Goal: Information Seeking & Learning: Learn about a topic

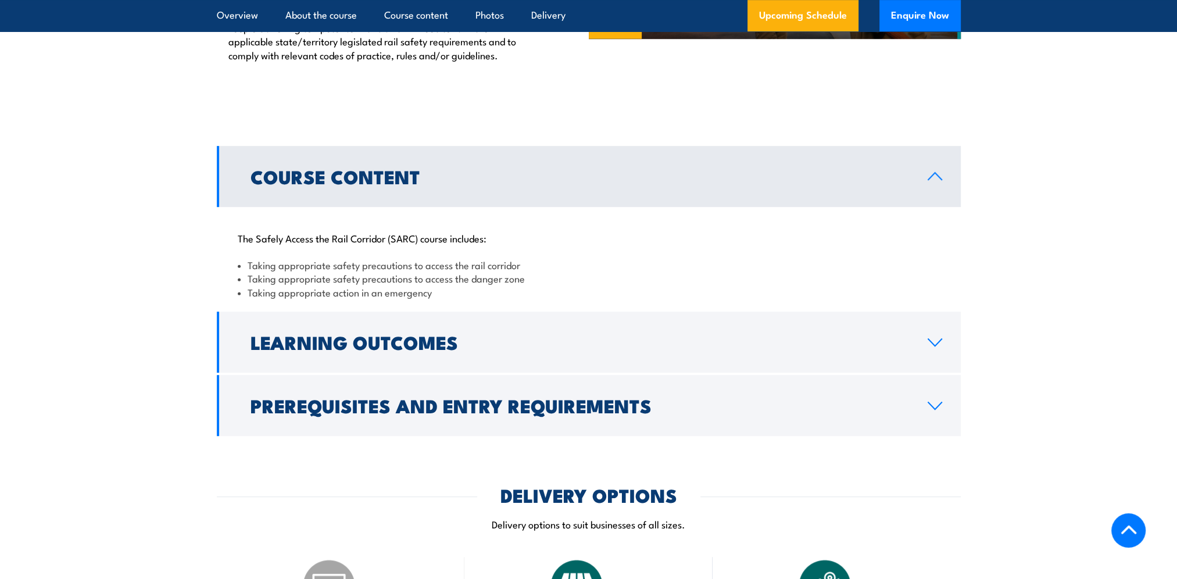
scroll to position [1046, 0]
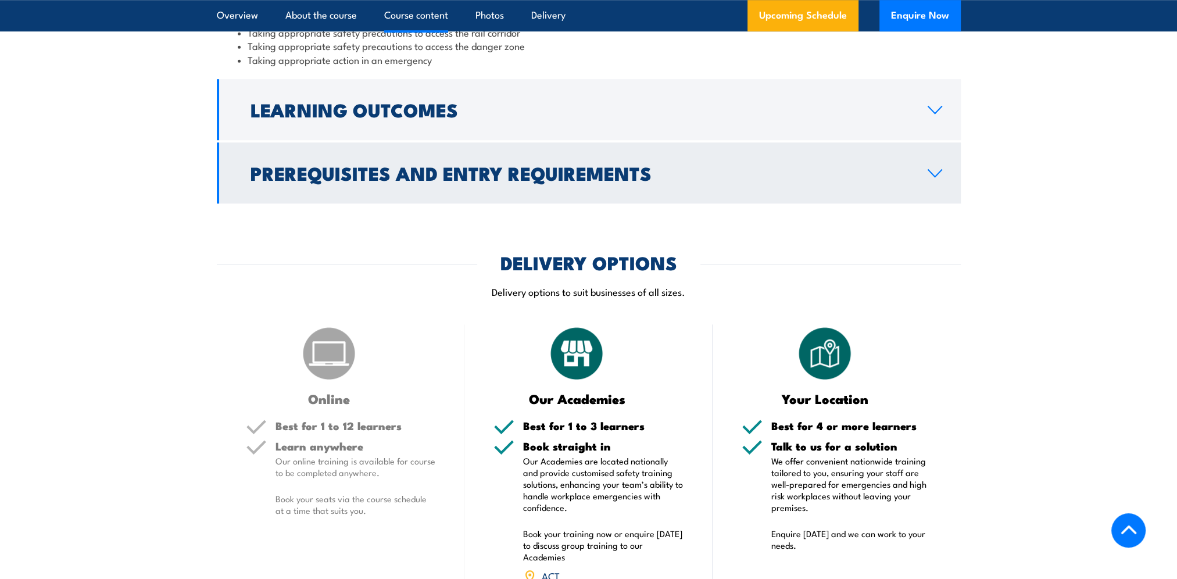
click at [926, 176] on link "Prerequisites and Entry Requirements" at bounding box center [589, 172] width 744 height 61
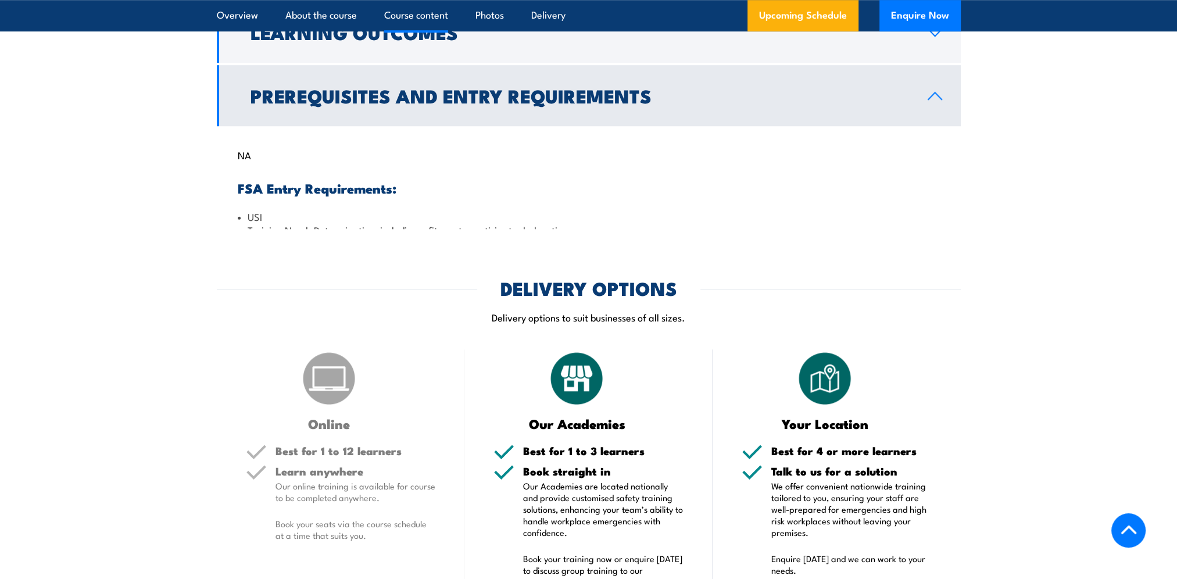
scroll to position [1021, 0]
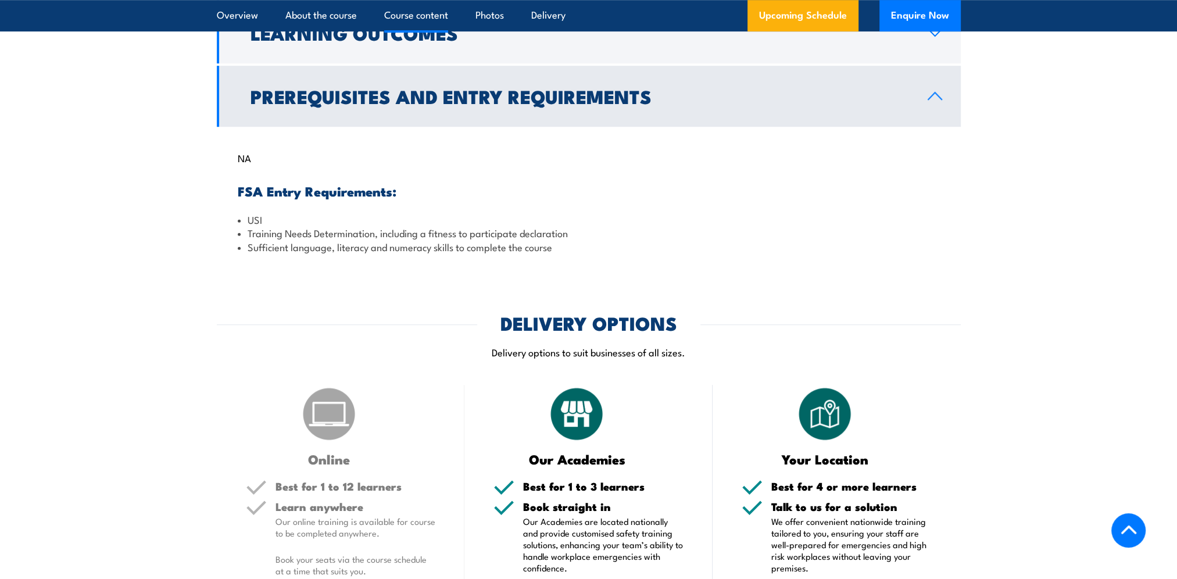
click at [931, 99] on icon at bounding box center [935, 95] width 16 height 9
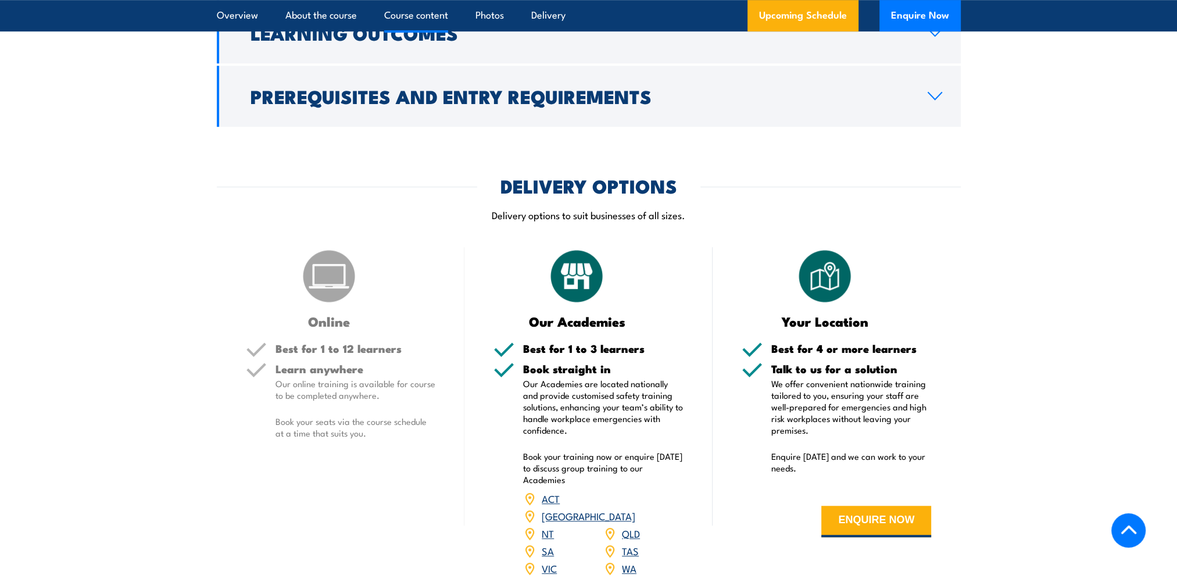
scroll to position [788, 0]
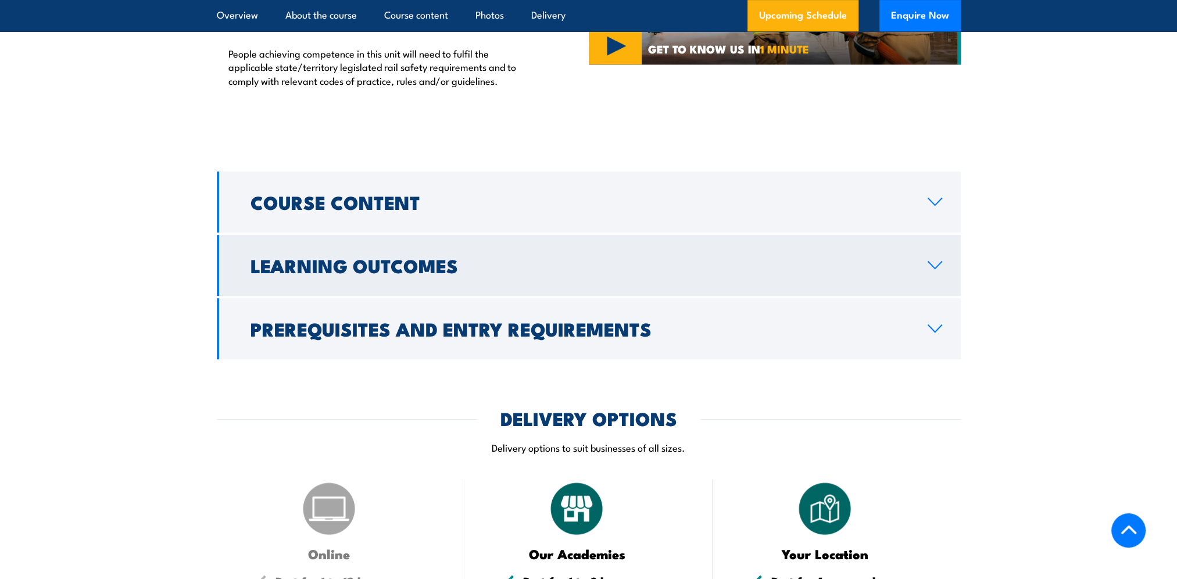
click at [936, 258] on link "Learning Outcomes" at bounding box center [589, 265] width 744 height 61
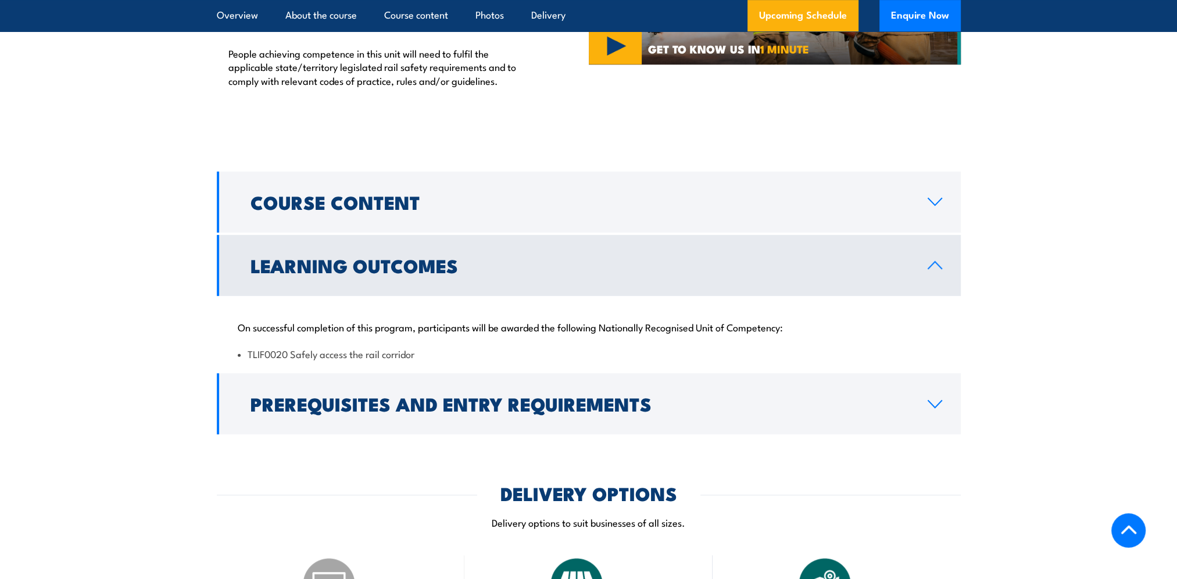
click at [935, 259] on link "Learning Outcomes" at bounding box center [589, 265] width 744 height 61
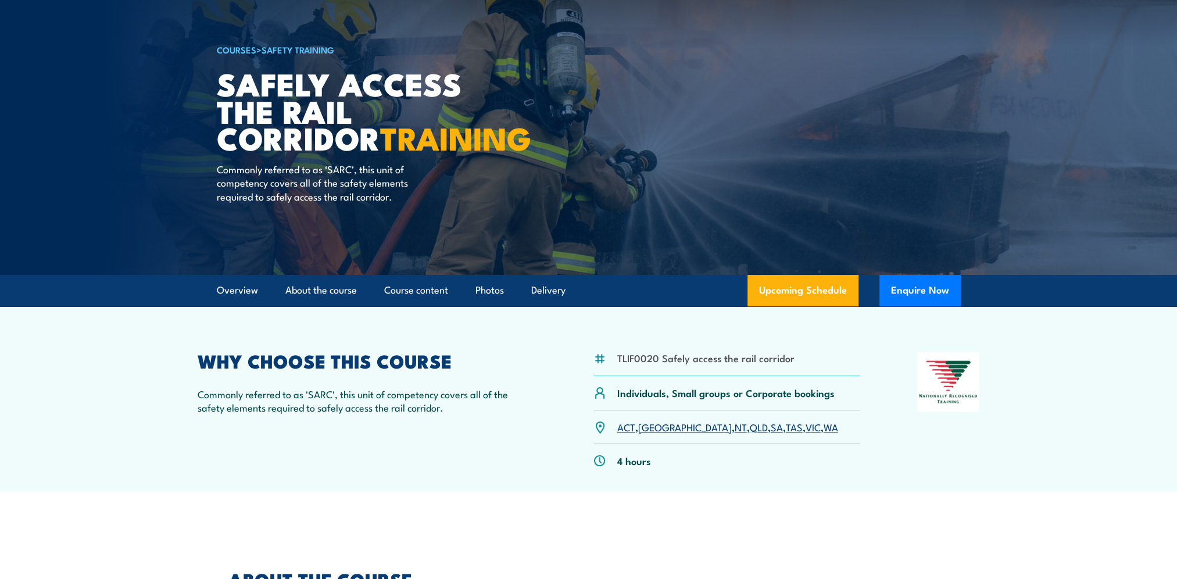
scroll to position [0, 0]
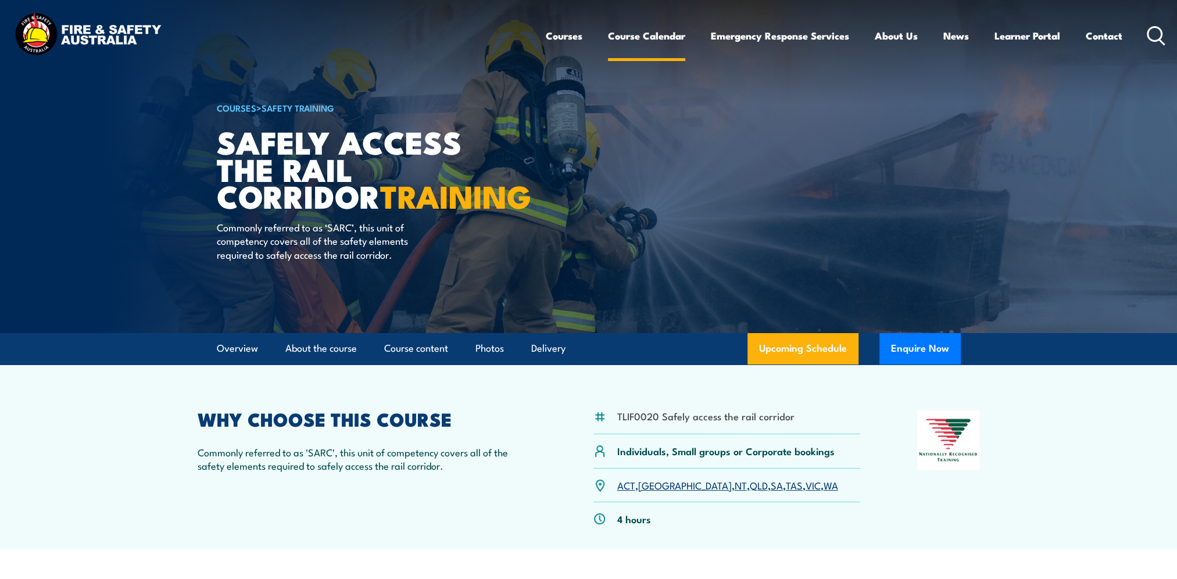
click at [647, 37] on link "Course Calendar" at bounding box center [646, 35] width 77 height 31
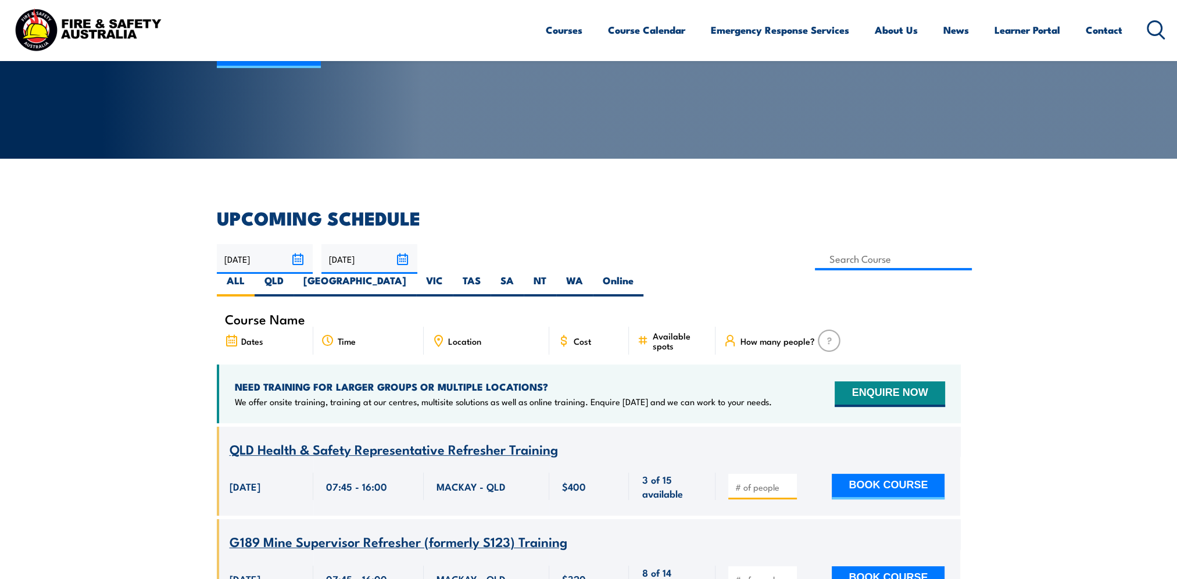
scroll to position [116, 0]
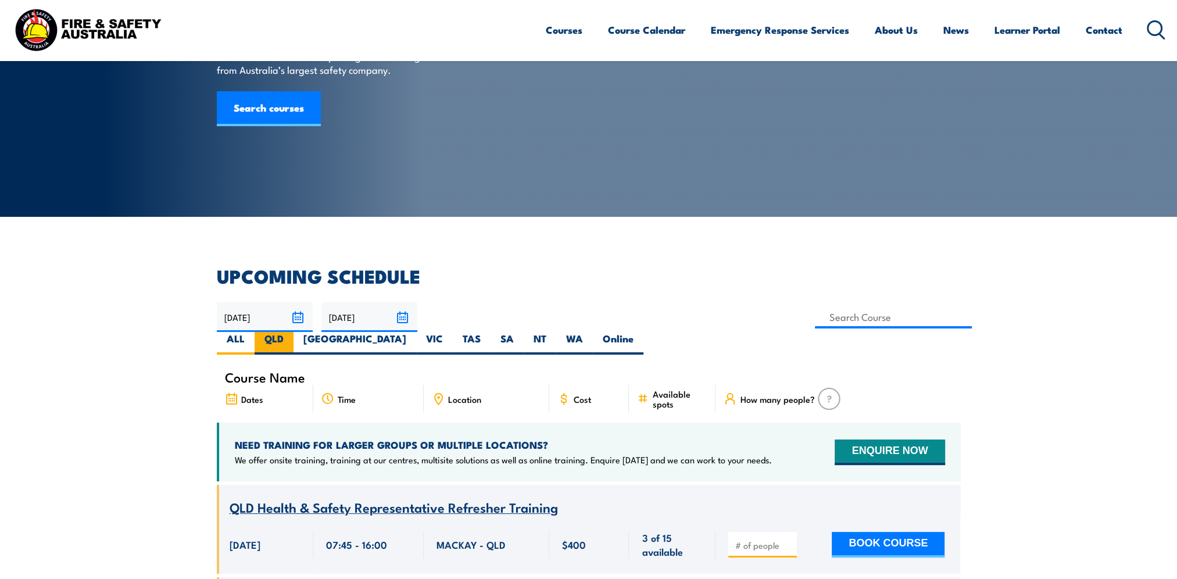
click at [294, 332] on label "QLD" at bounding box center [274, 343] width 39 height 23
click at [291, 332] on input "QLD" at bounding box center [288, 336] width 8 height 8
radio input "true"
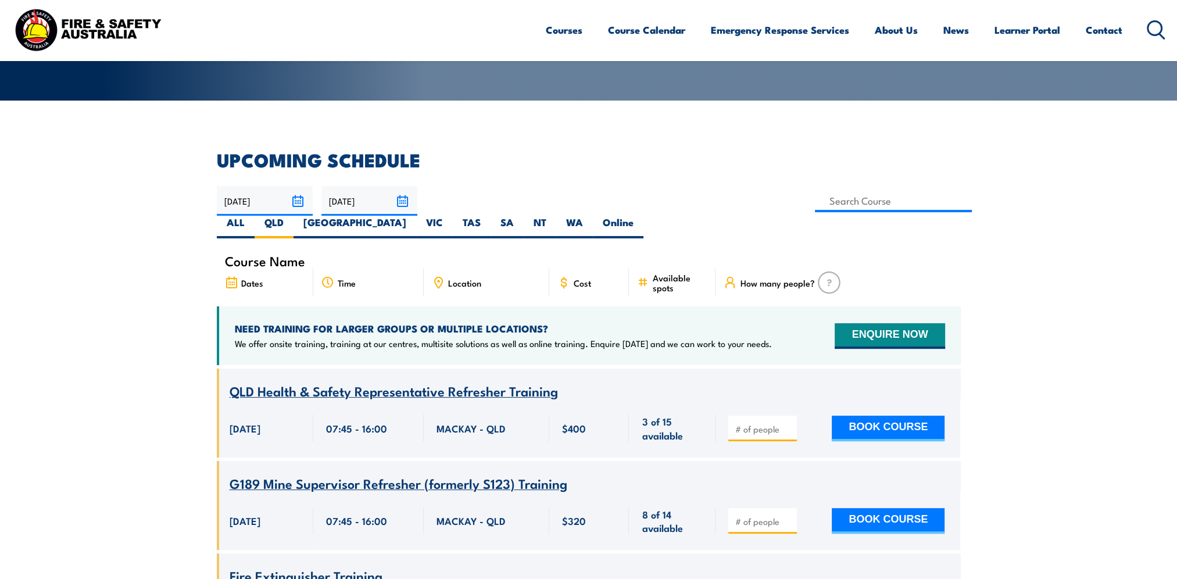
scroll to position [291, 0]
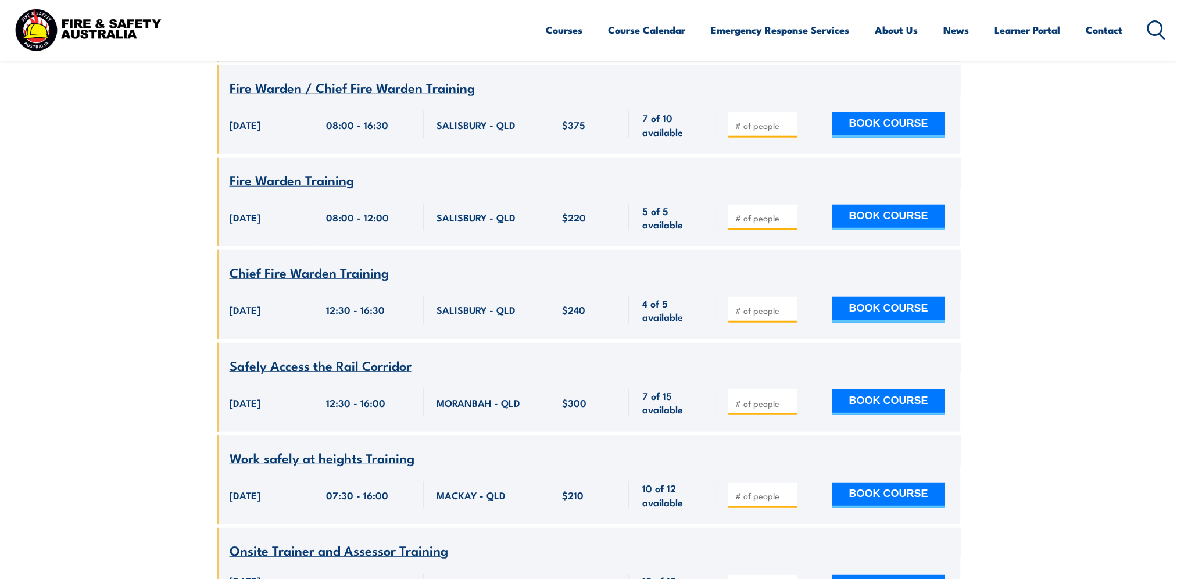
scroll to position [4162, 0]
